Goal: Transaction & Acquisition: Purchase product/service

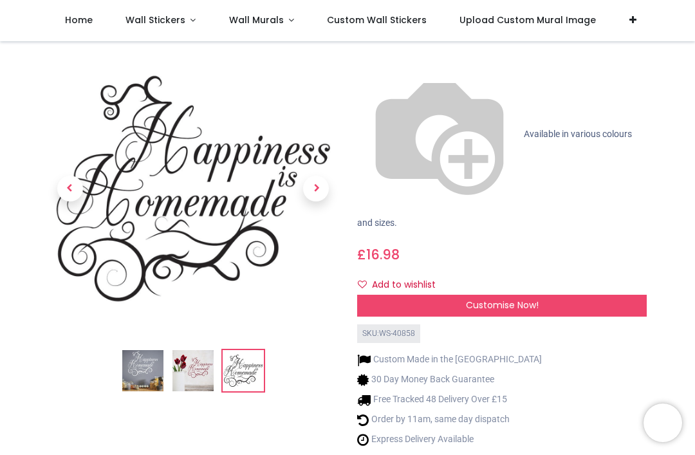
scroll to position [144, 0]
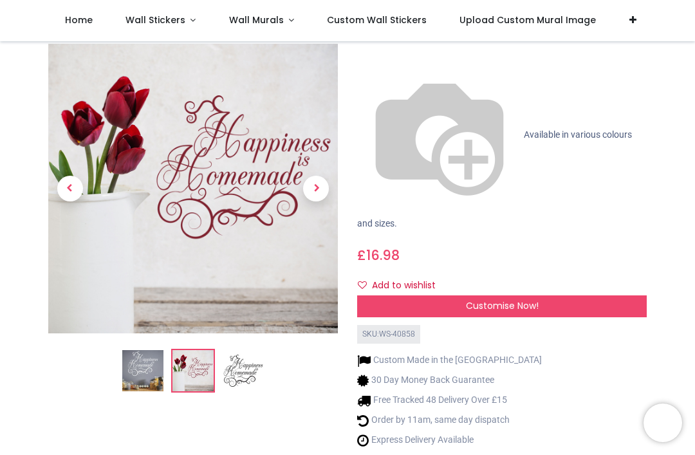
click at [323, 176] on span "Next" at bounding box center [316, 189] width 26 height 26
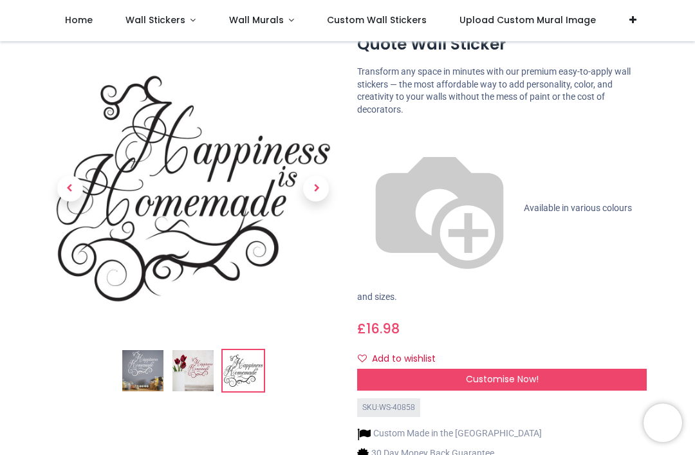
scroll to position [73, 0]
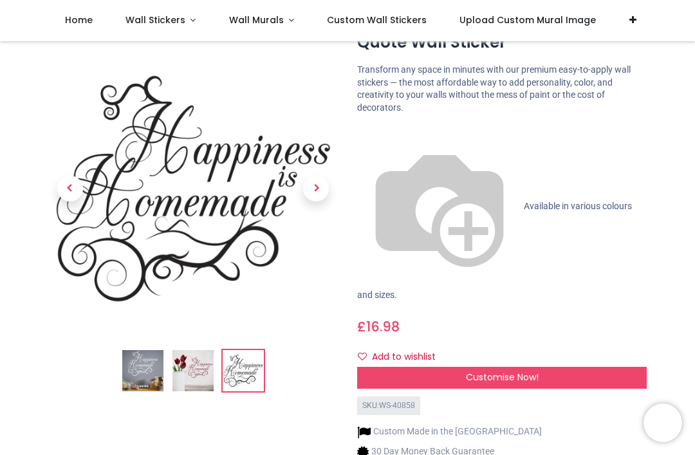
click at [320, 181] on span "Next" at bounding box center [316, 189] width 26 height 26
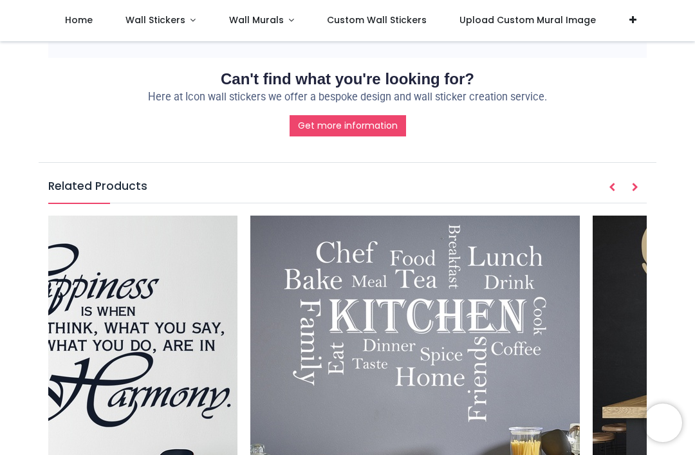
scroll to position [0, 5960]
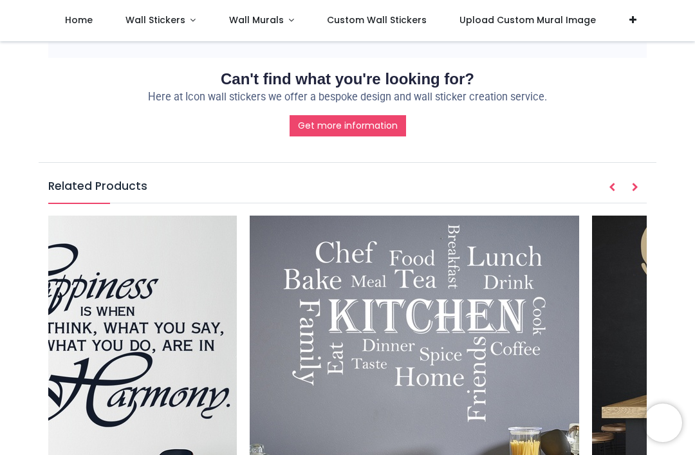
click at [413, 283] on img at bounding box center [414, 380] width 329 height 329
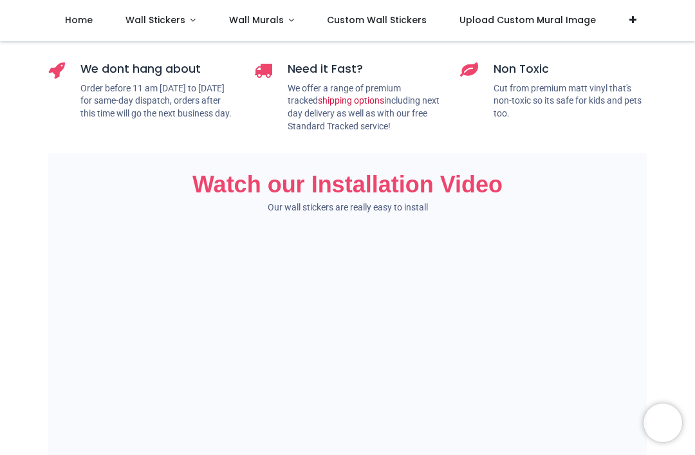
scroll to position [833, 0]
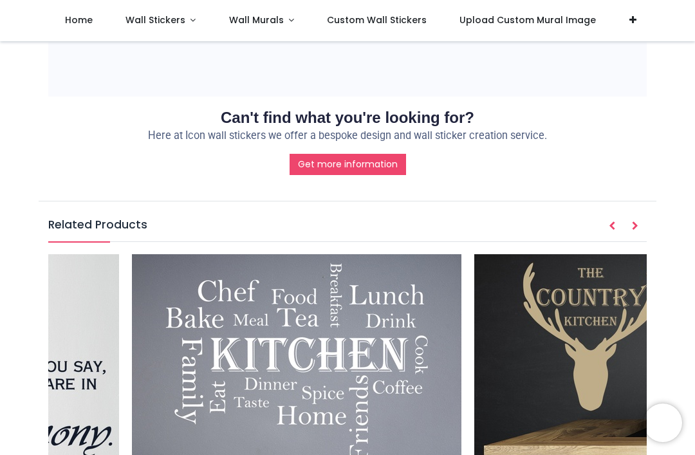
scroll to position [1333, 0]
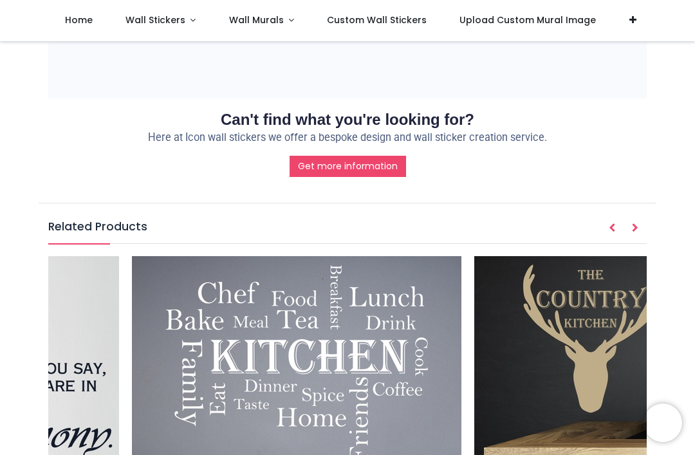
click at [353, 268] on img at bounding box center [296, 420] width 329 height 329
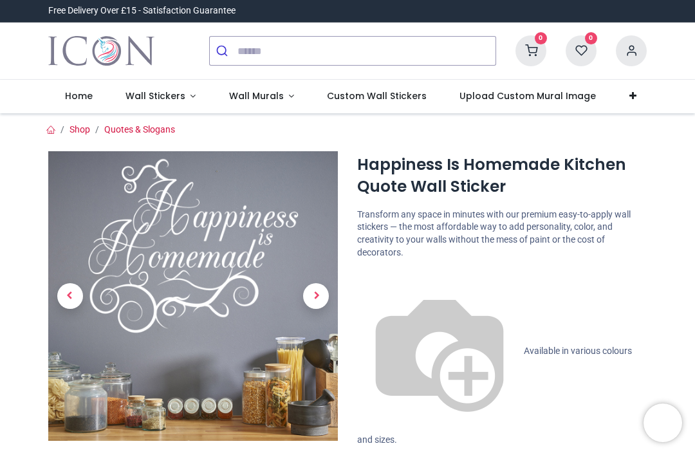
scroll to position [0, 0]
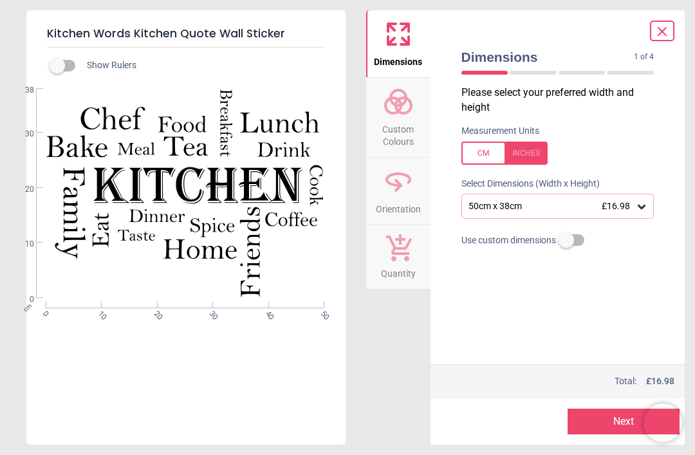
click at [522, 155] on div at bounding box center [504, 153] width 86 height 23
click at [641, 206] on icon at bounding box center [642, 207] width 8 height 5
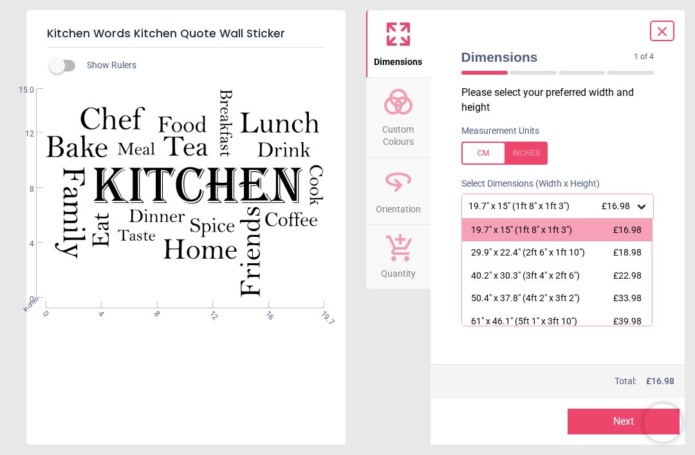
click at [646, 152] on label at bounding box center [557, 153] width 193 height 23
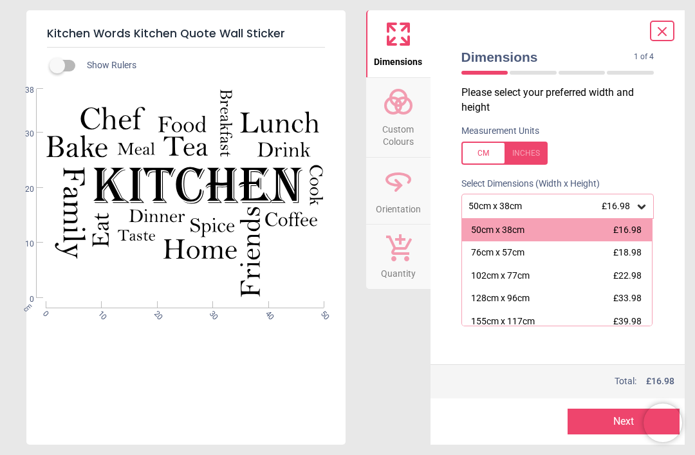
click at [133, 64] on div "Show Rulers" at bounding box center [201, 65] width 288 height 15
click at [57, 66] on label at bounding box center [57, 66] width 0 height 0
